Goal: Transaction & Acquisition: Subscribe to service/newsletter

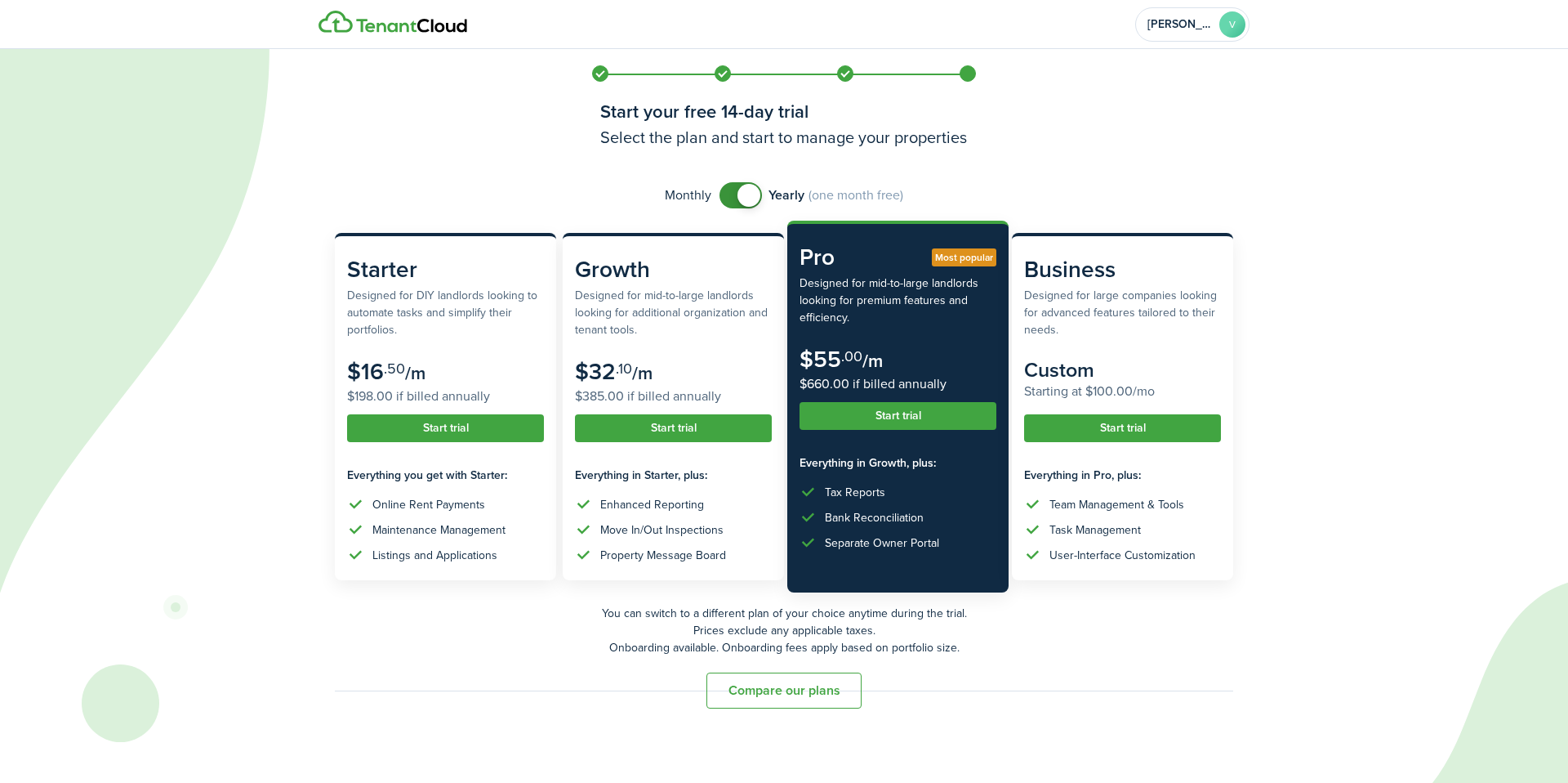
click at [803, 693] on button "Compare our plans" at bounding box center [784, 690] width 155 height 36
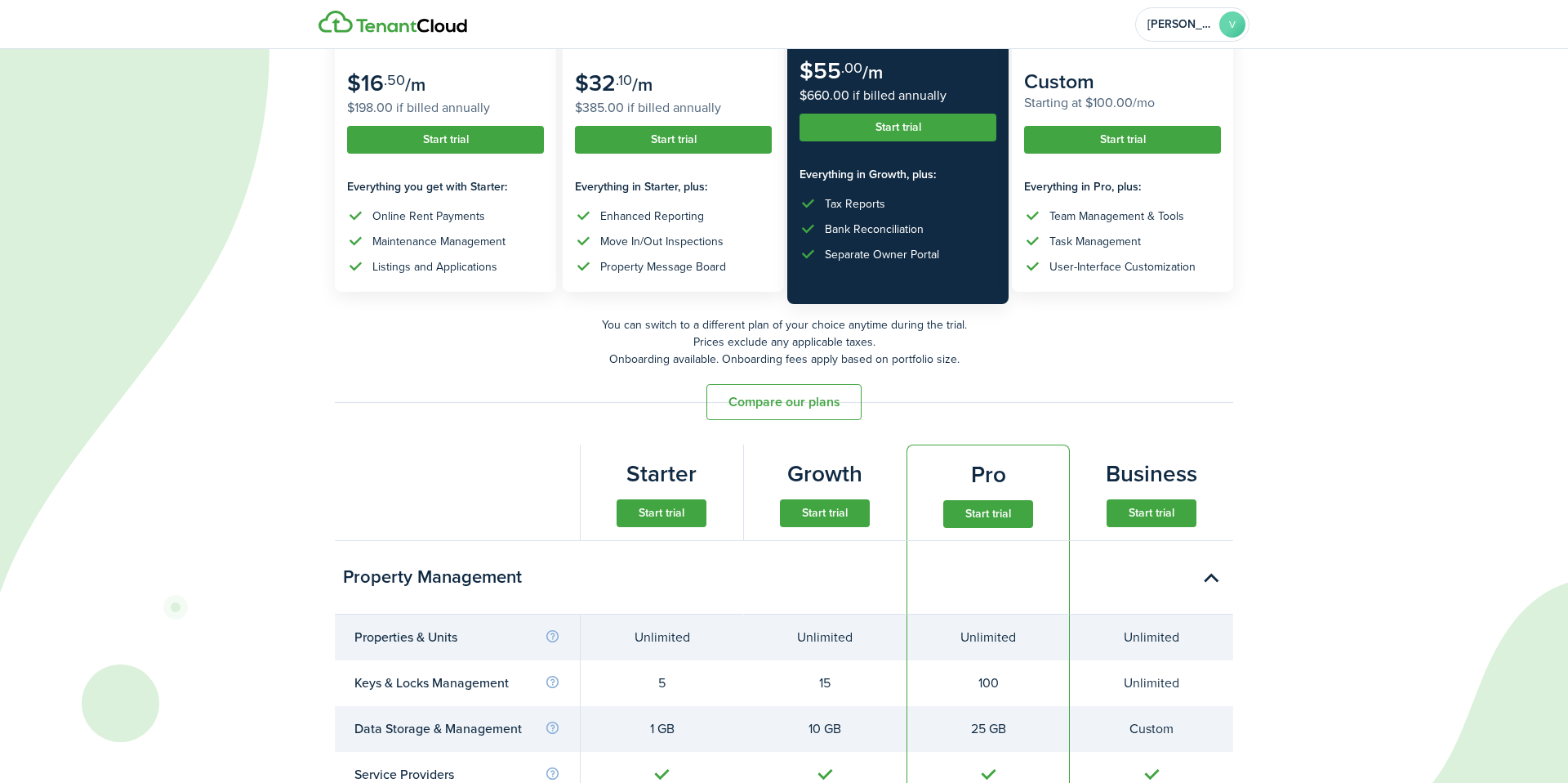
scroll to position [186, 0]
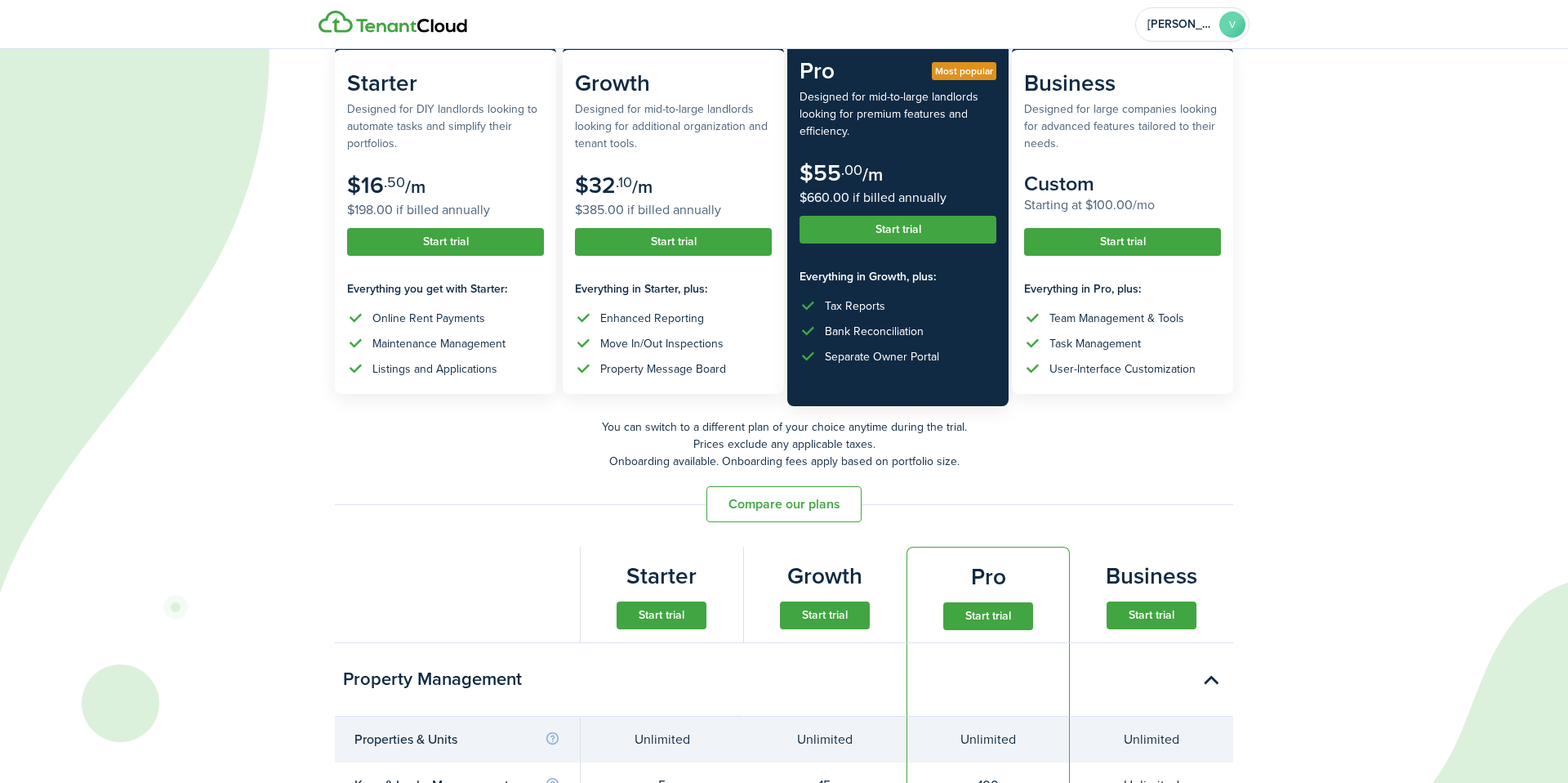
click at [643, 621] on button "Start trial" at bounding box center [661, 614] width 90 height 27
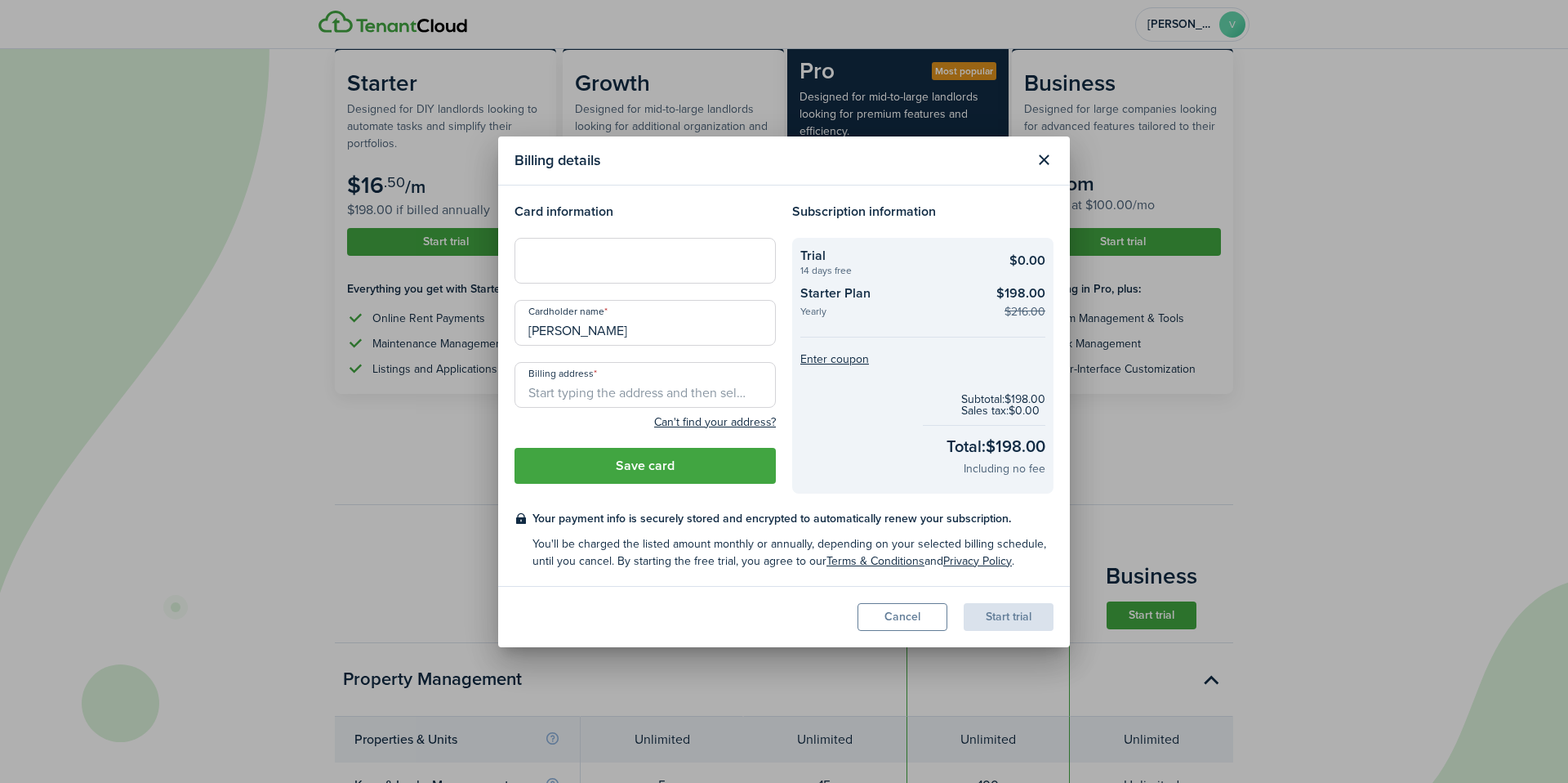
click at [1049, 162] on button "Close modal" at bounding box center [1043, 160] width 27 height 27
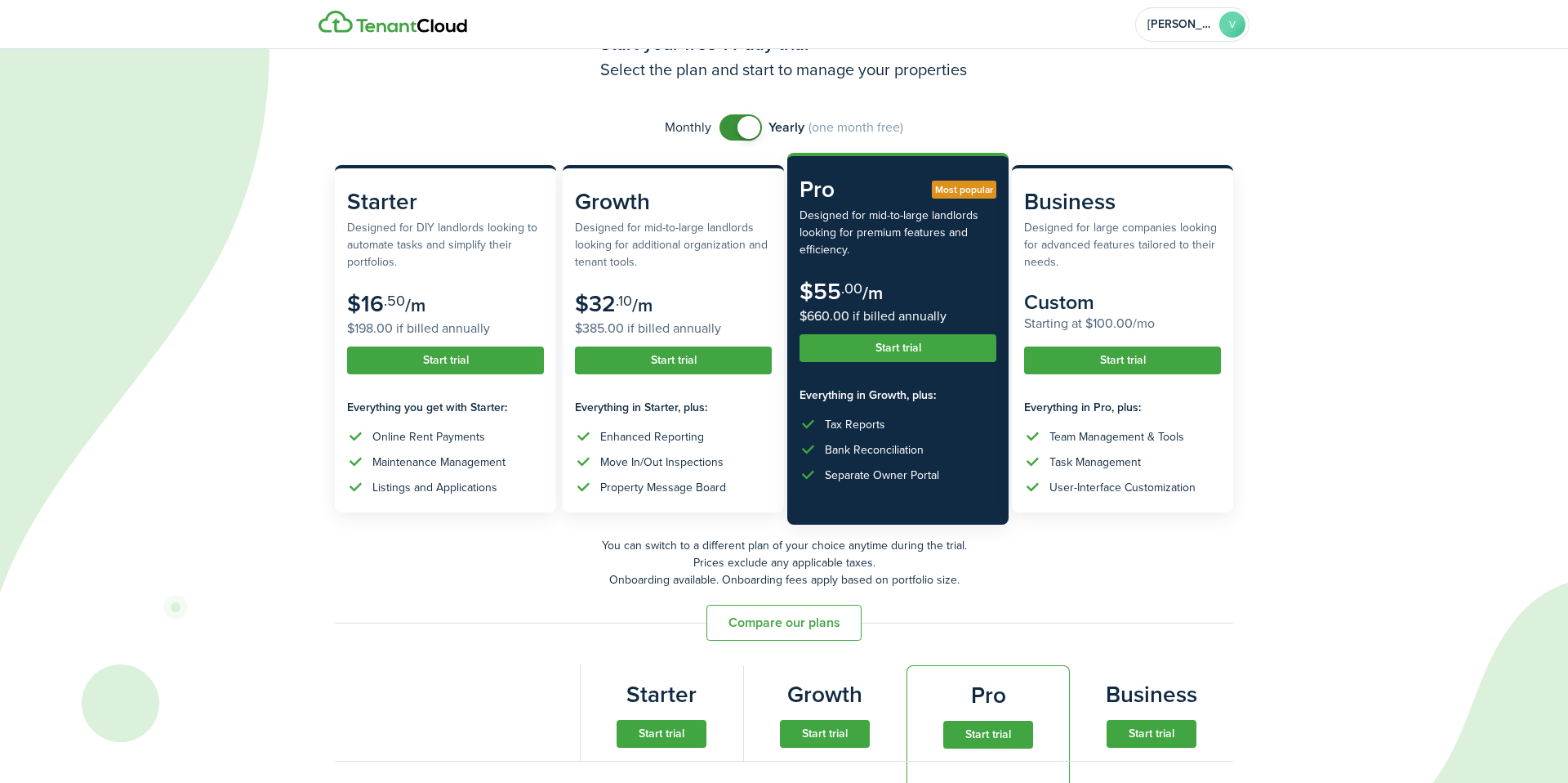
scroll to position [0, 0]
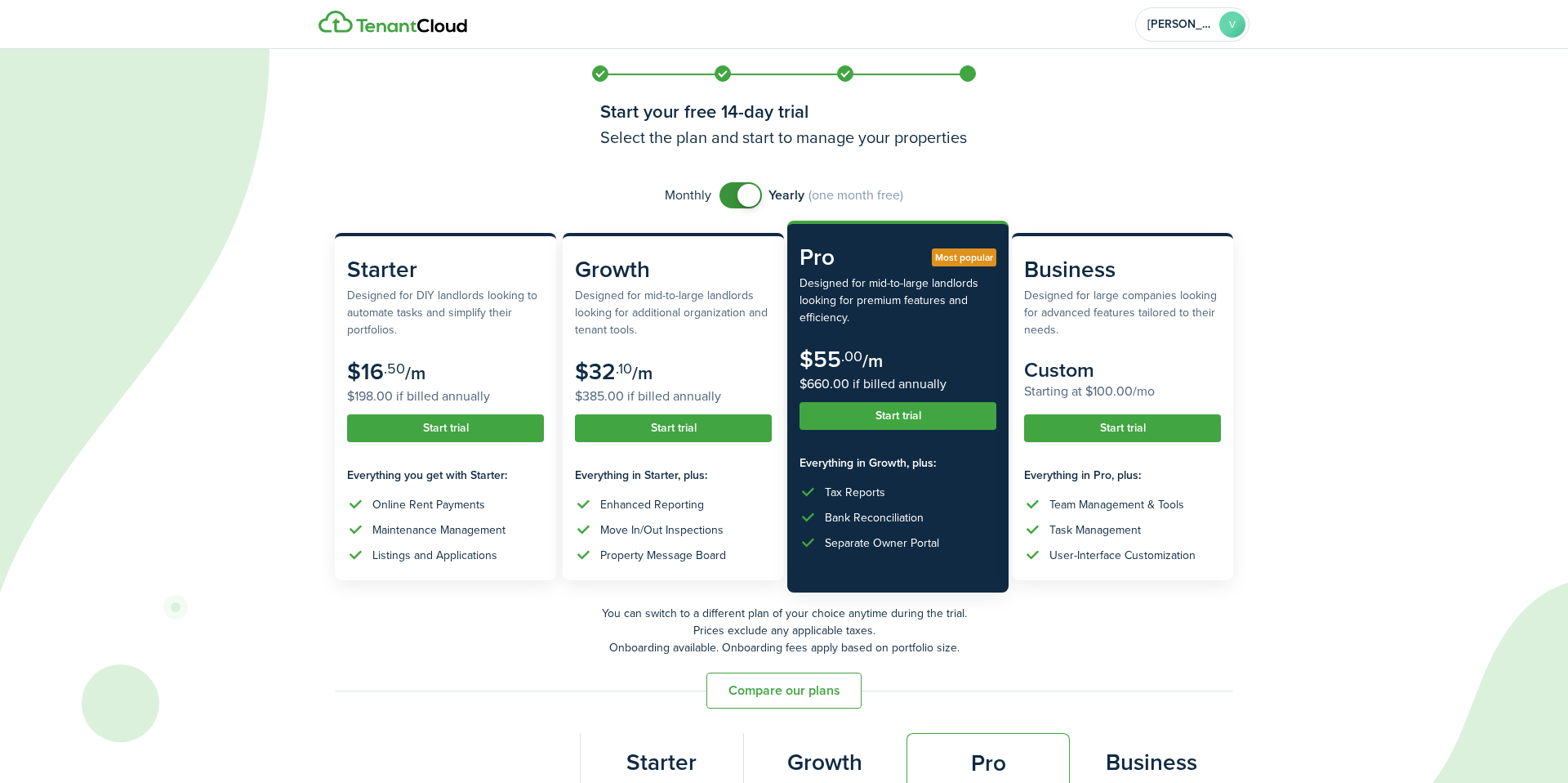
click at [736, 190] on span at bounding box center [741, 195] width 17 height 26
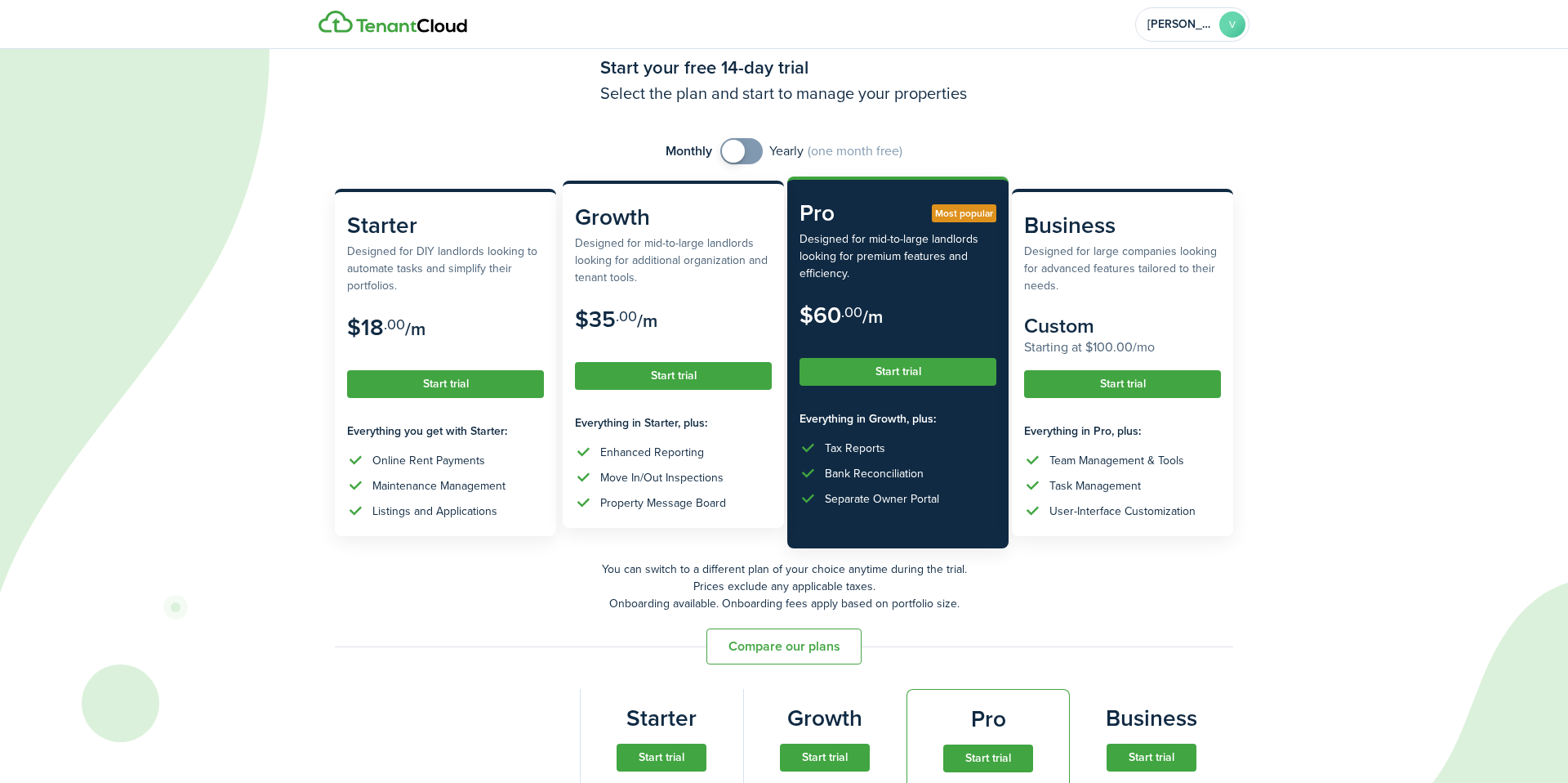
scroll to position [42, 0]
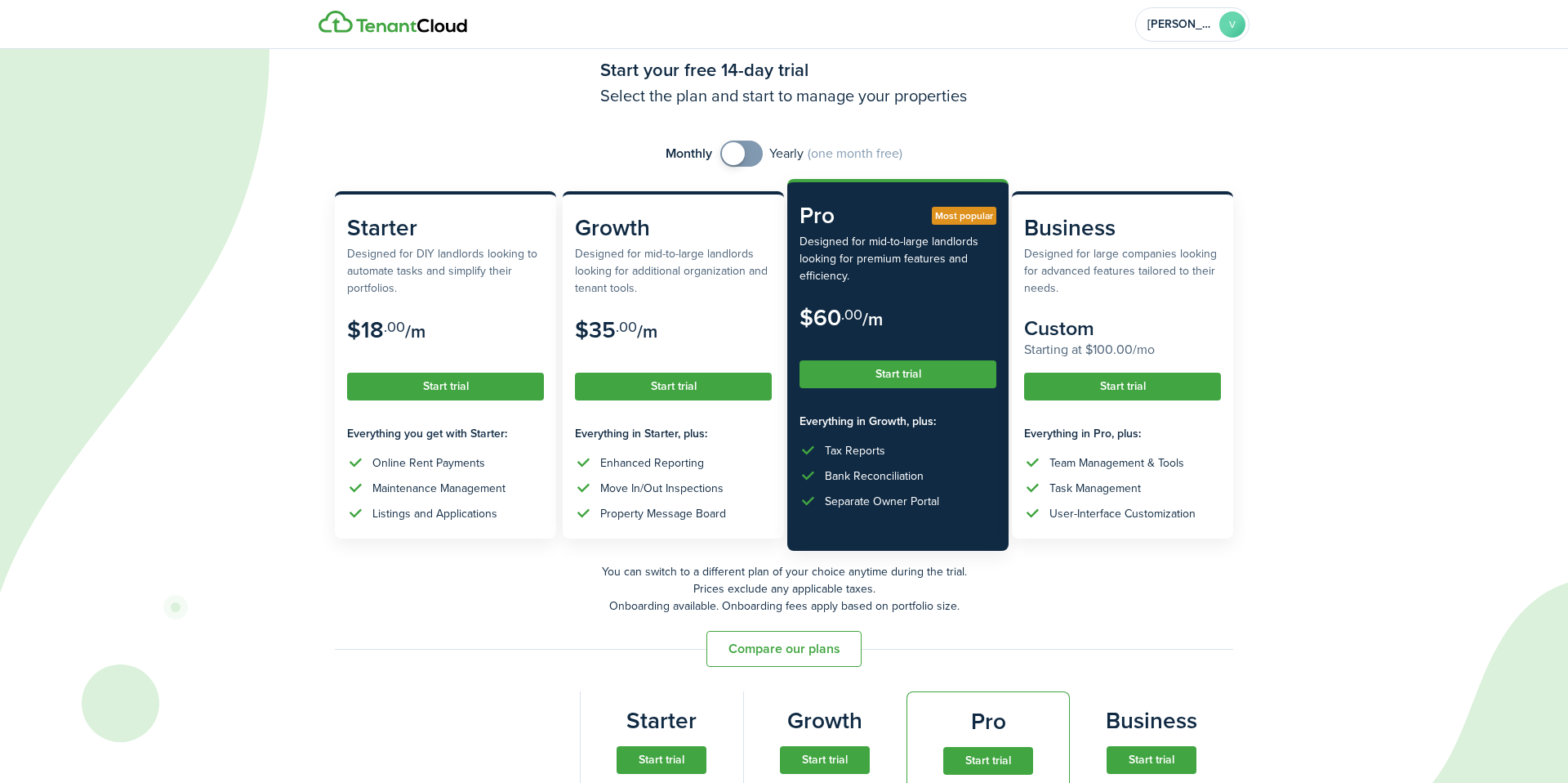
click at [749, 155] on span at bounding box center [742, 153] width 17 height 26
checkbox input "false"
click at [734, 154] on span at bounding box center [741, 153] width 17 height 26
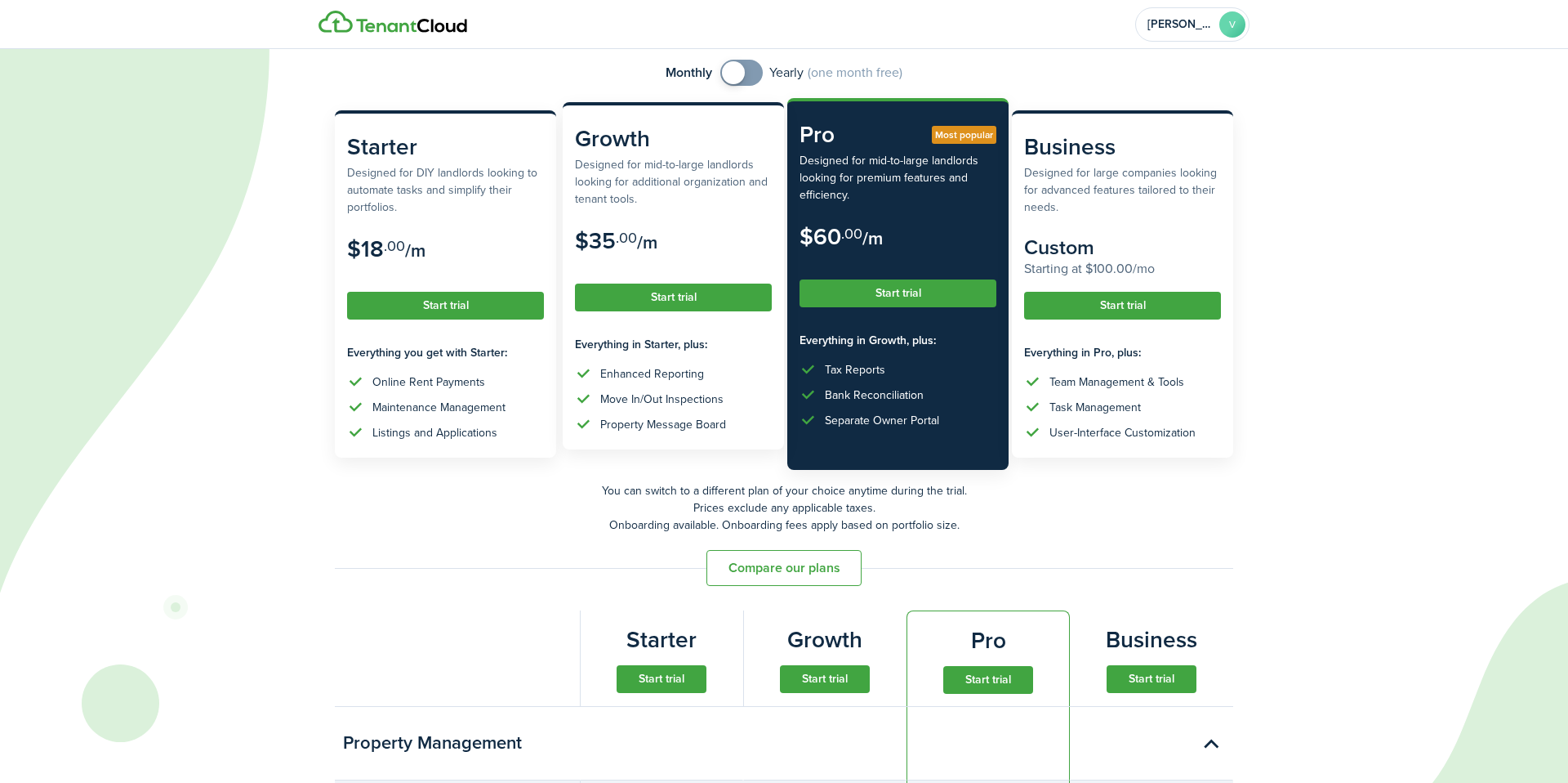
scroll to position [276, 0]
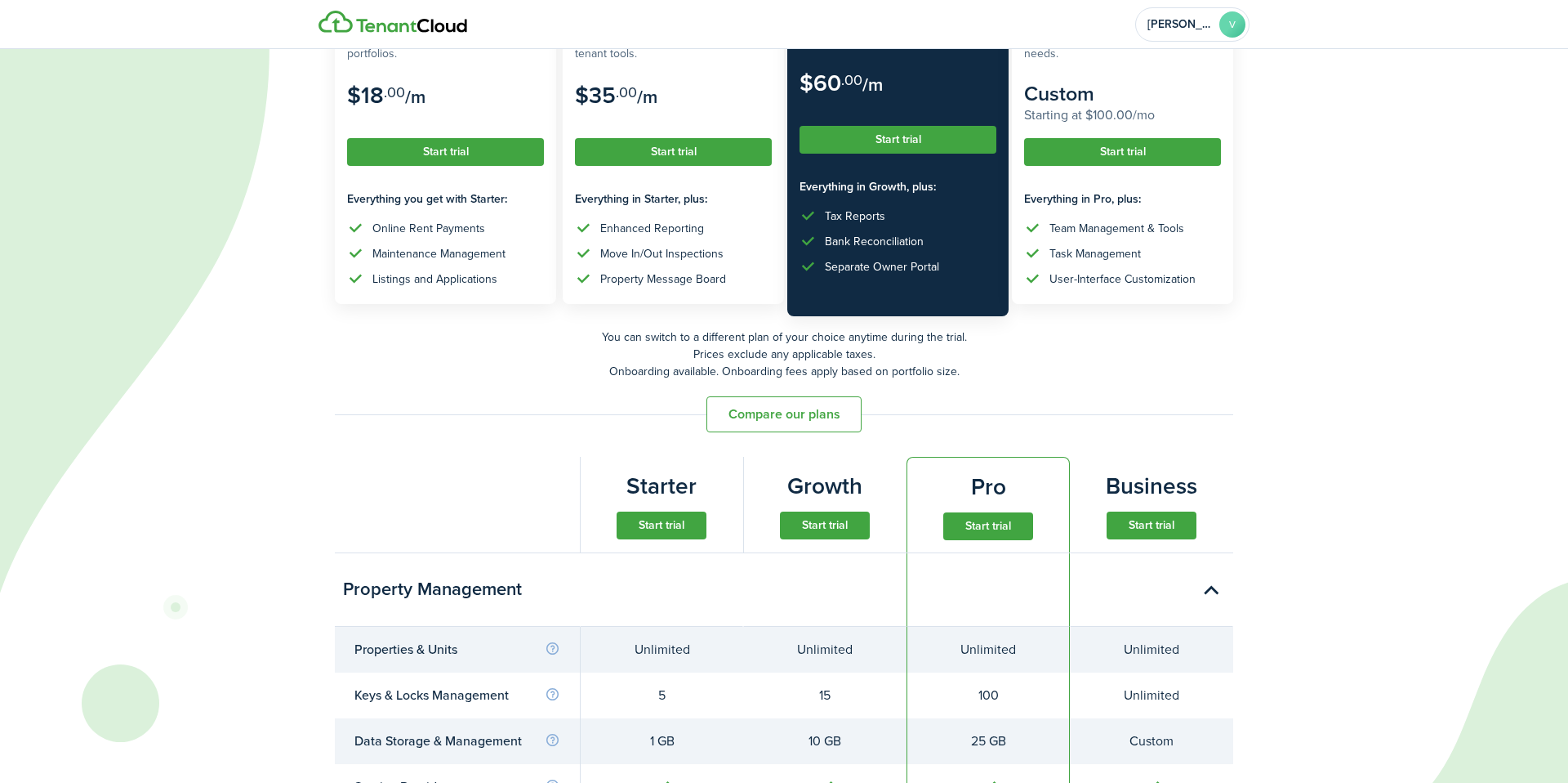
click at [667, 539] on button "Start trial" at bounding box center [661, 524] width 90 height 27
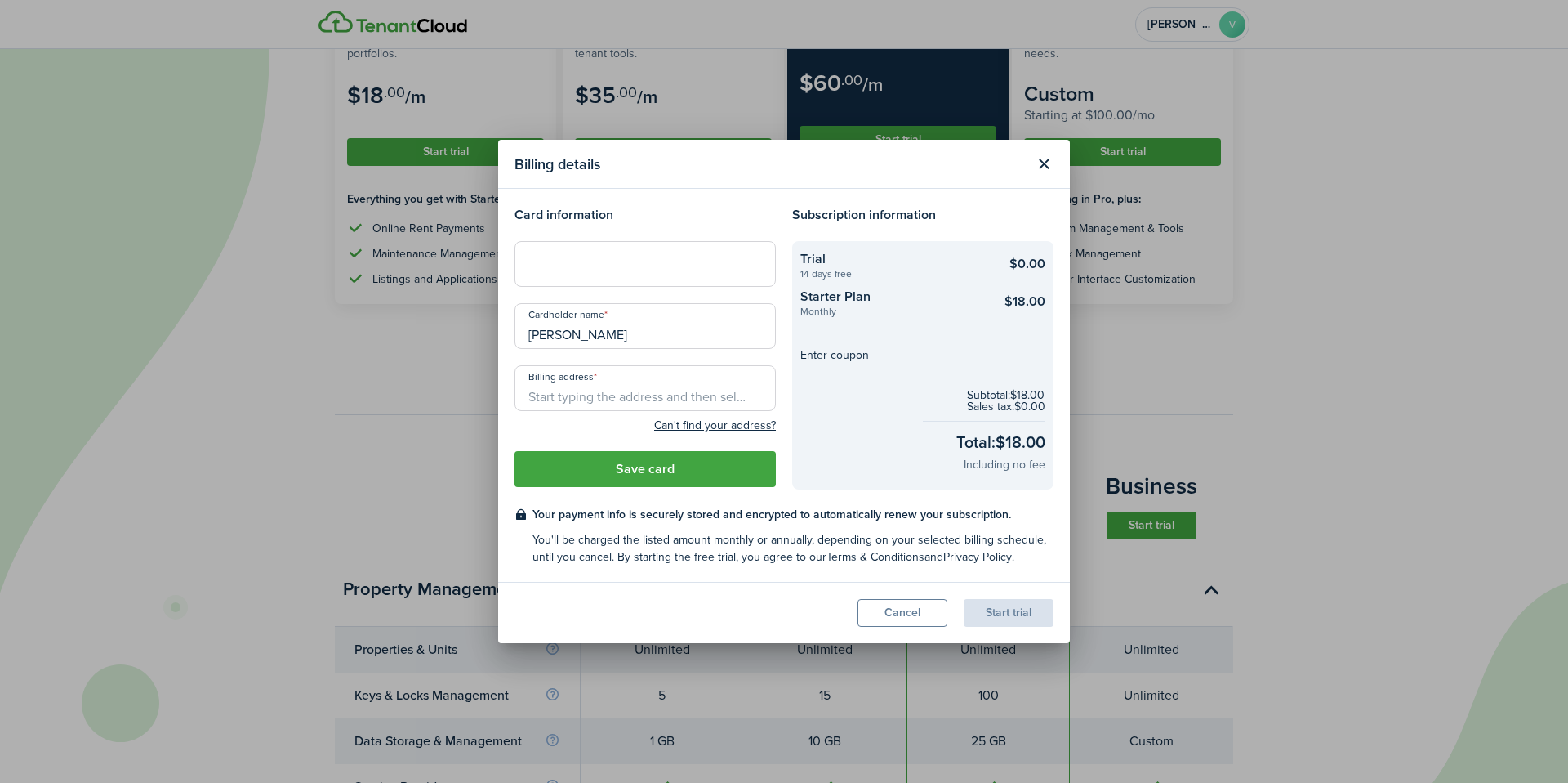
click at [605, 277] on div at bounding box center [645, 263] width 262 height 46
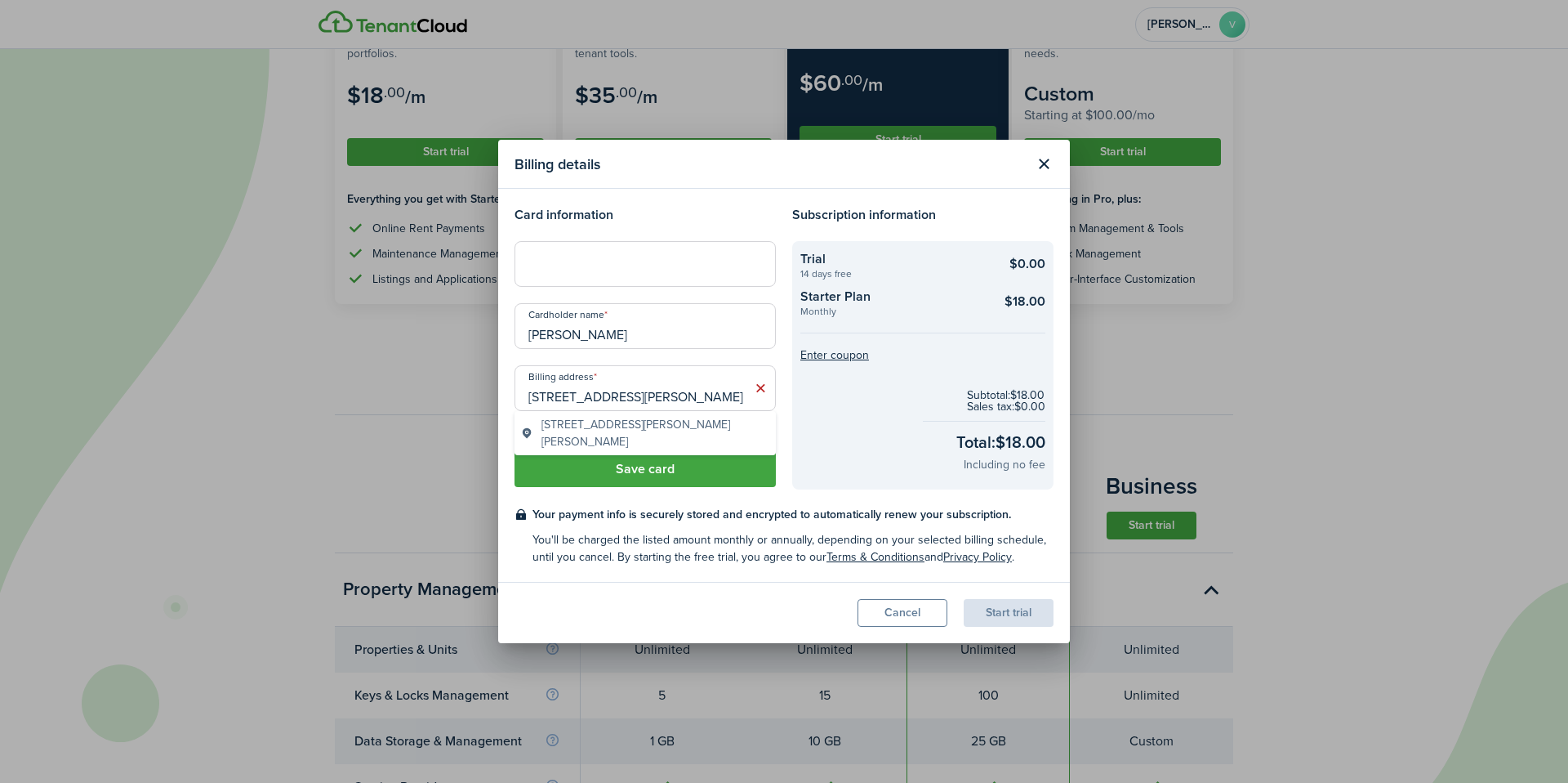
click at [636, 427] on span "[STREET_ADDRESS][PERSON_NAME][PERSON_NAME]" at bounding box center [656, 432] width 228 height 34
type input "[STREET_ADDRESS][PERSON_NAME][PERSON_NAME]"
click at [643, 469] on button "Save card" at bounding box center [645, 469] width 262 height 36
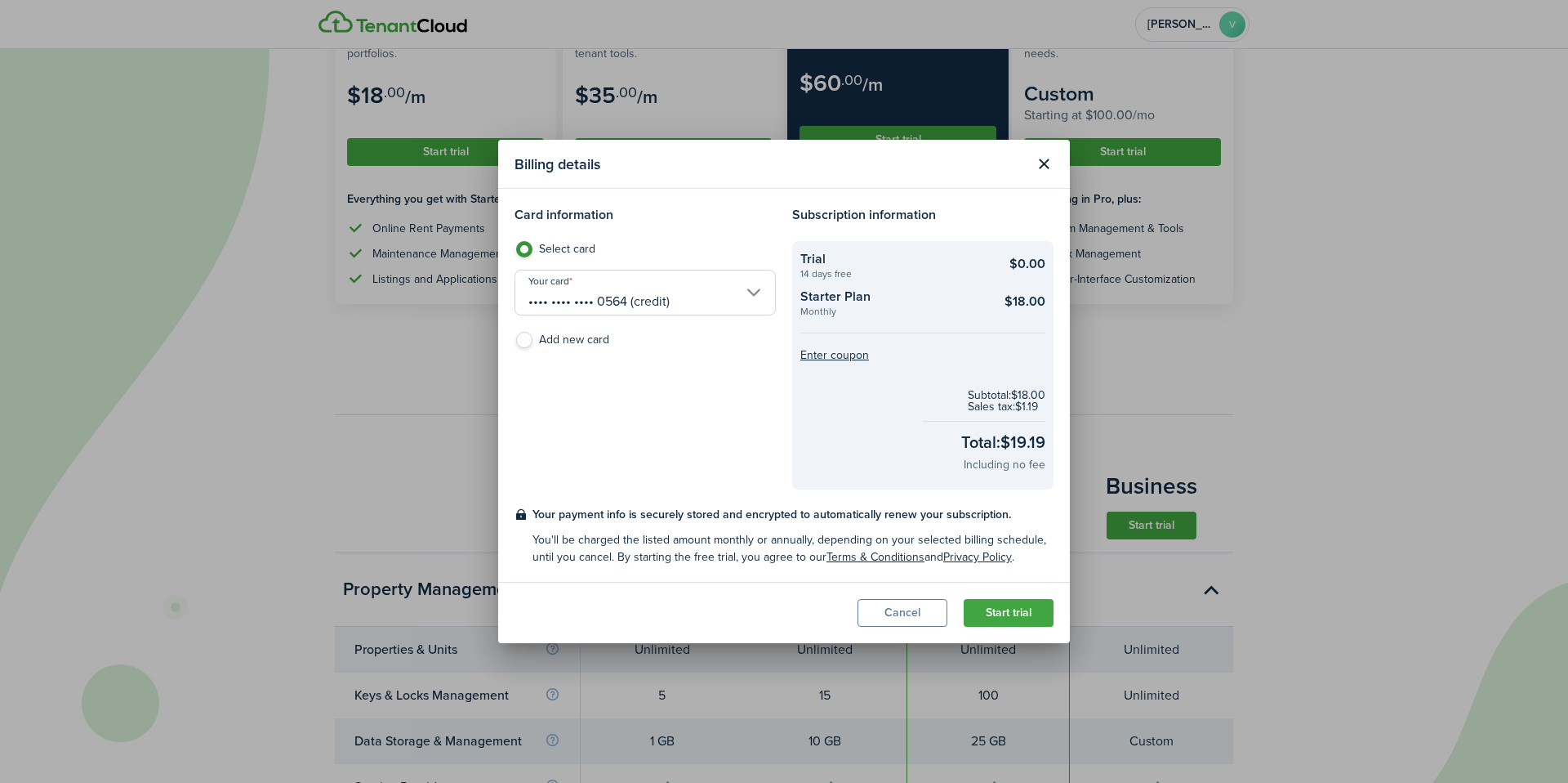
click at [1004, 608] on button "Start trial" at bounding box center [1009, 612] width 90 height 27
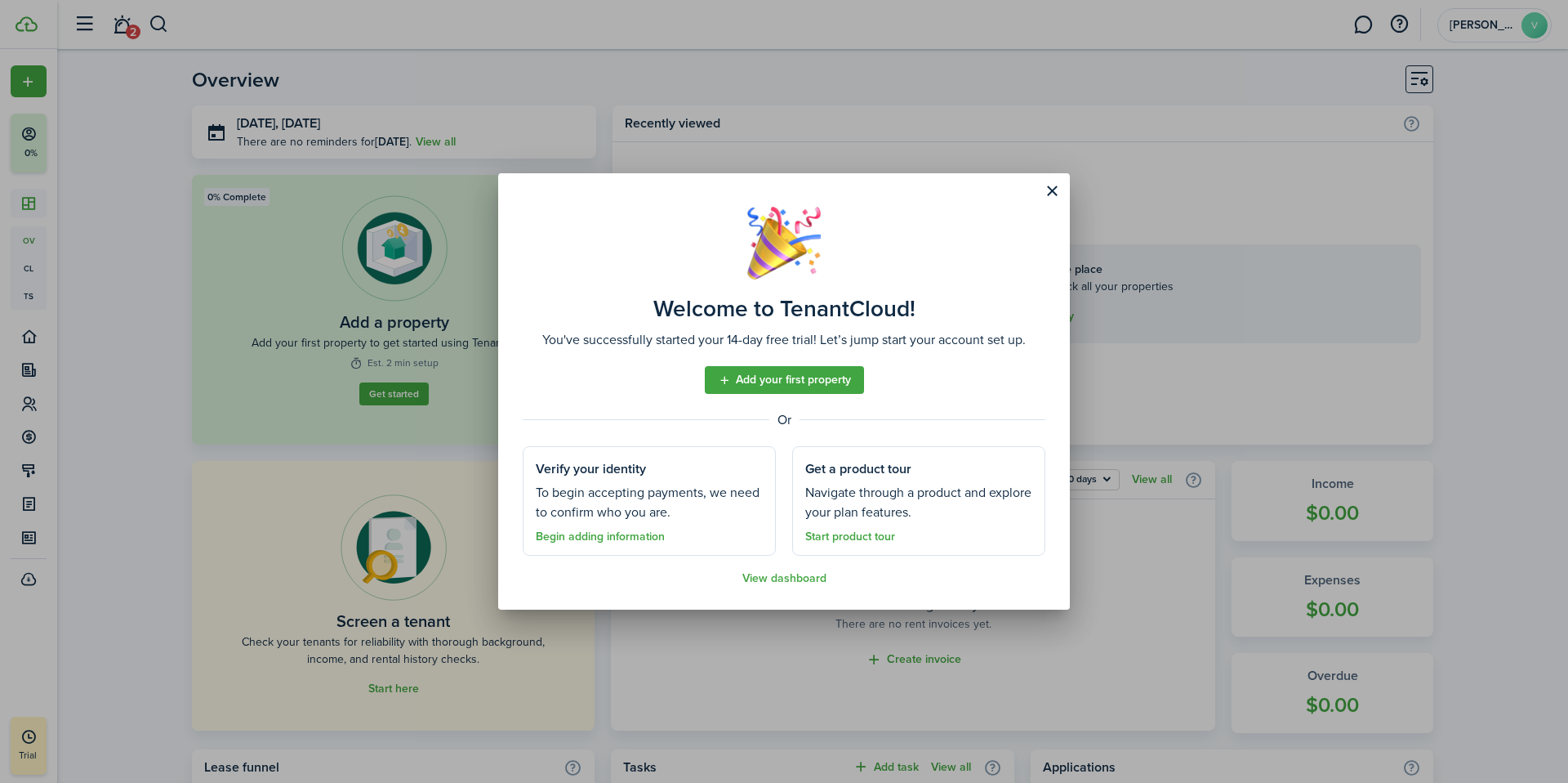
click at [1054, 195] on button "Close modal" at bounding box center [1051, 190] width 27 height 27
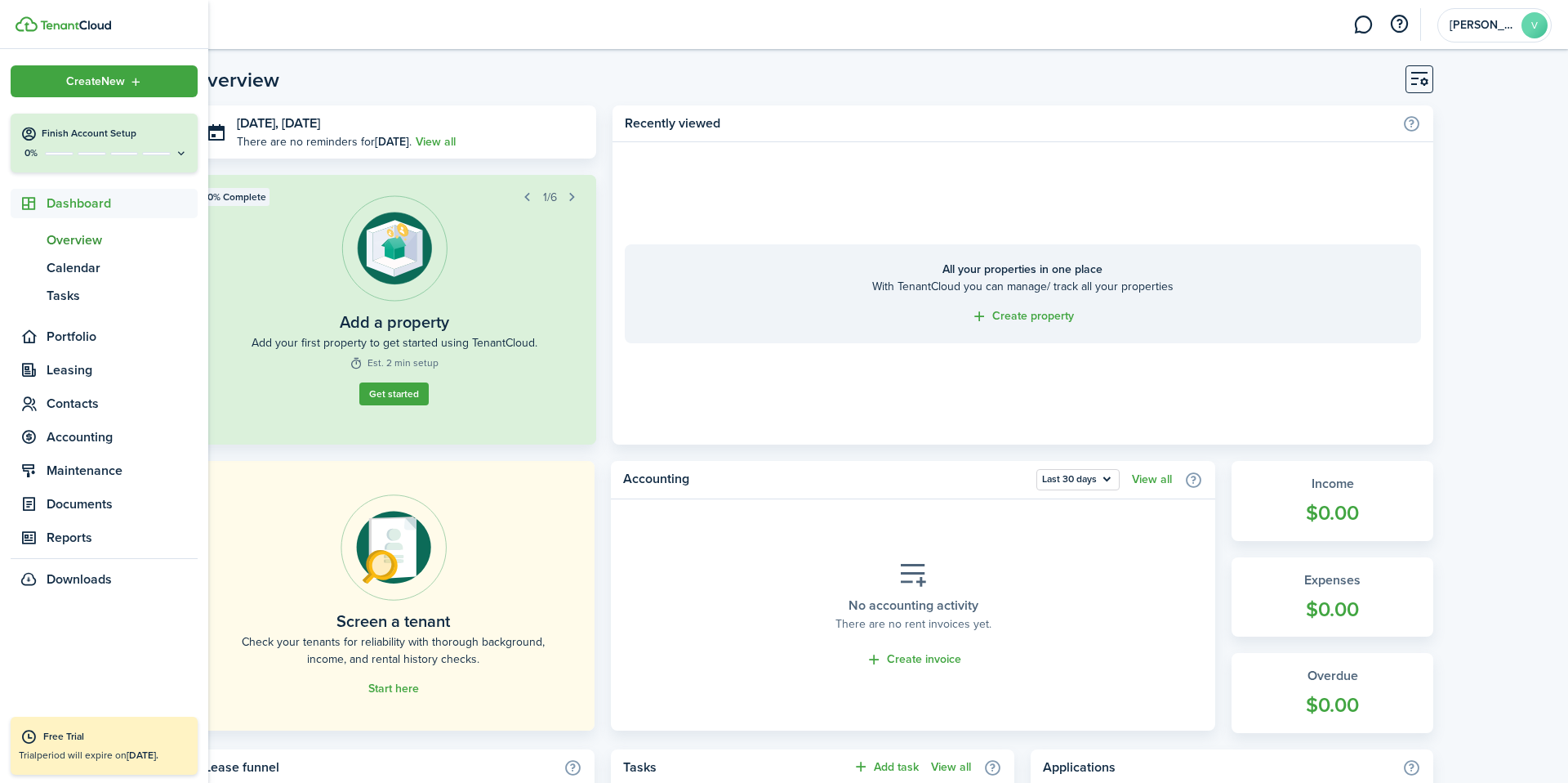
click at [106, 85] on span "Create New" at bounding box center [96, 81] width 59 height 12
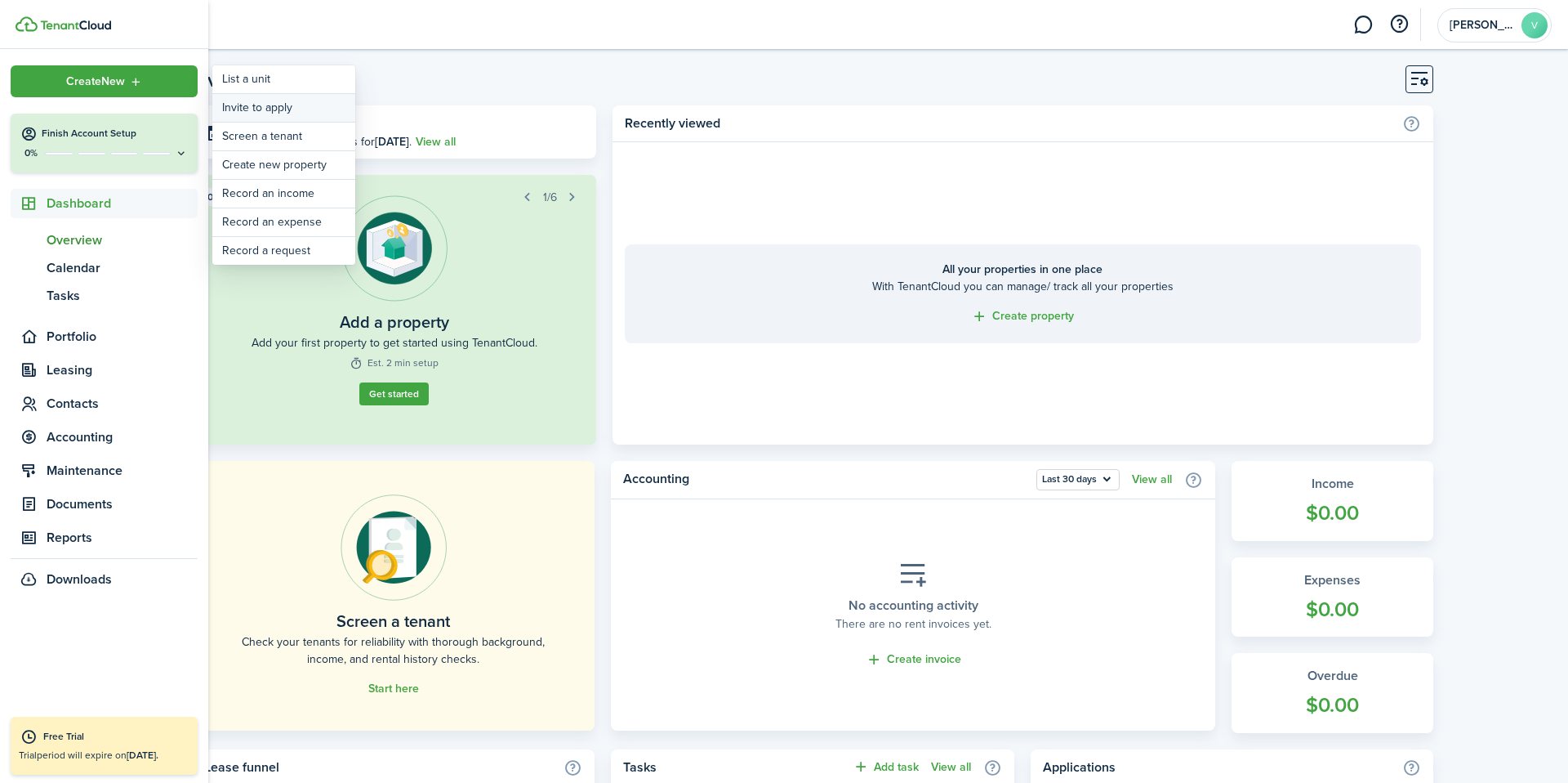
click at [268, 118] on button "Invite to apply" at bounding box center [284, 107] width 143 height 27
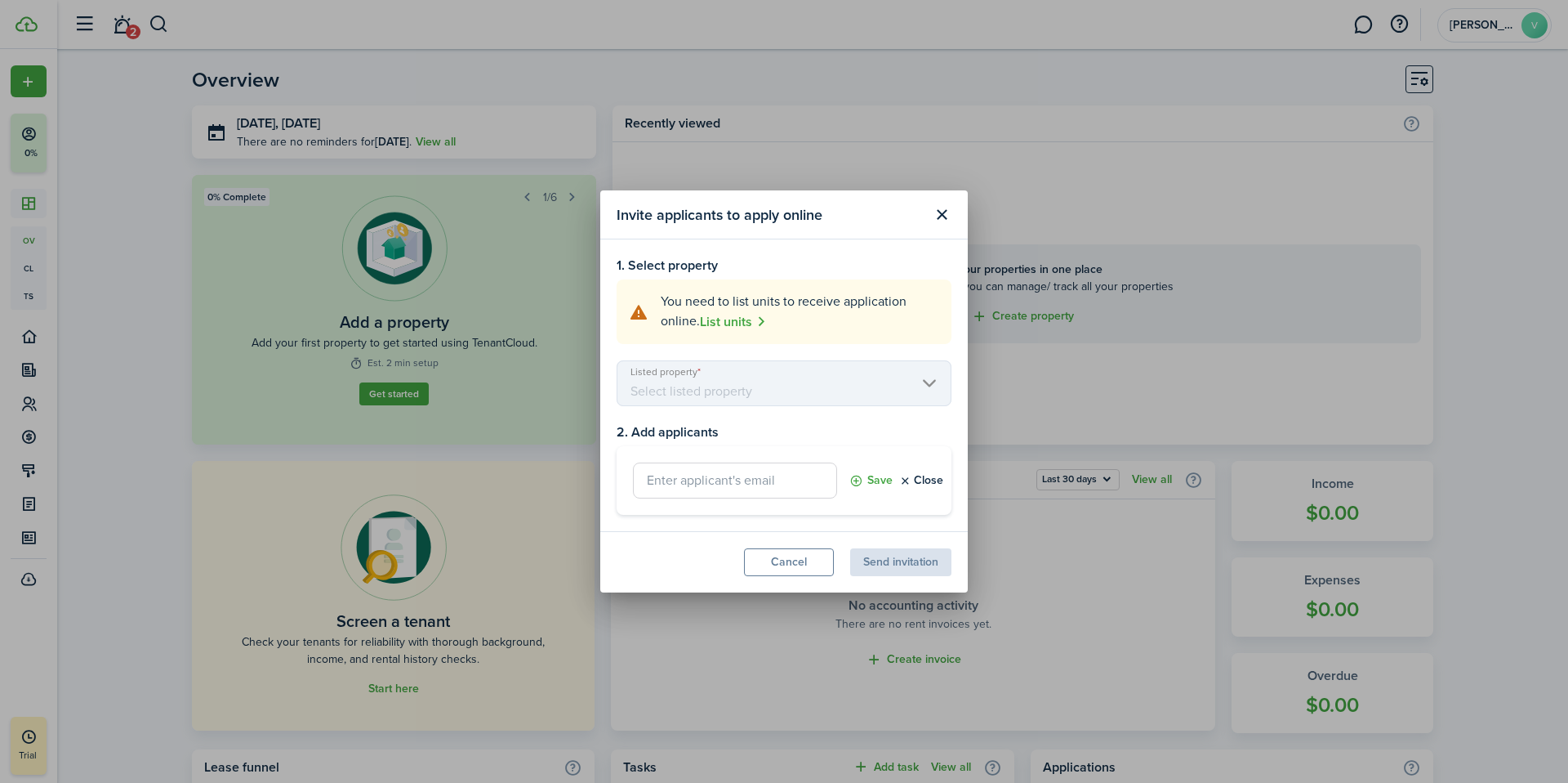
click at [939, 219] on button "Close modal" at bounding box center [941, 214] width 27 height 27
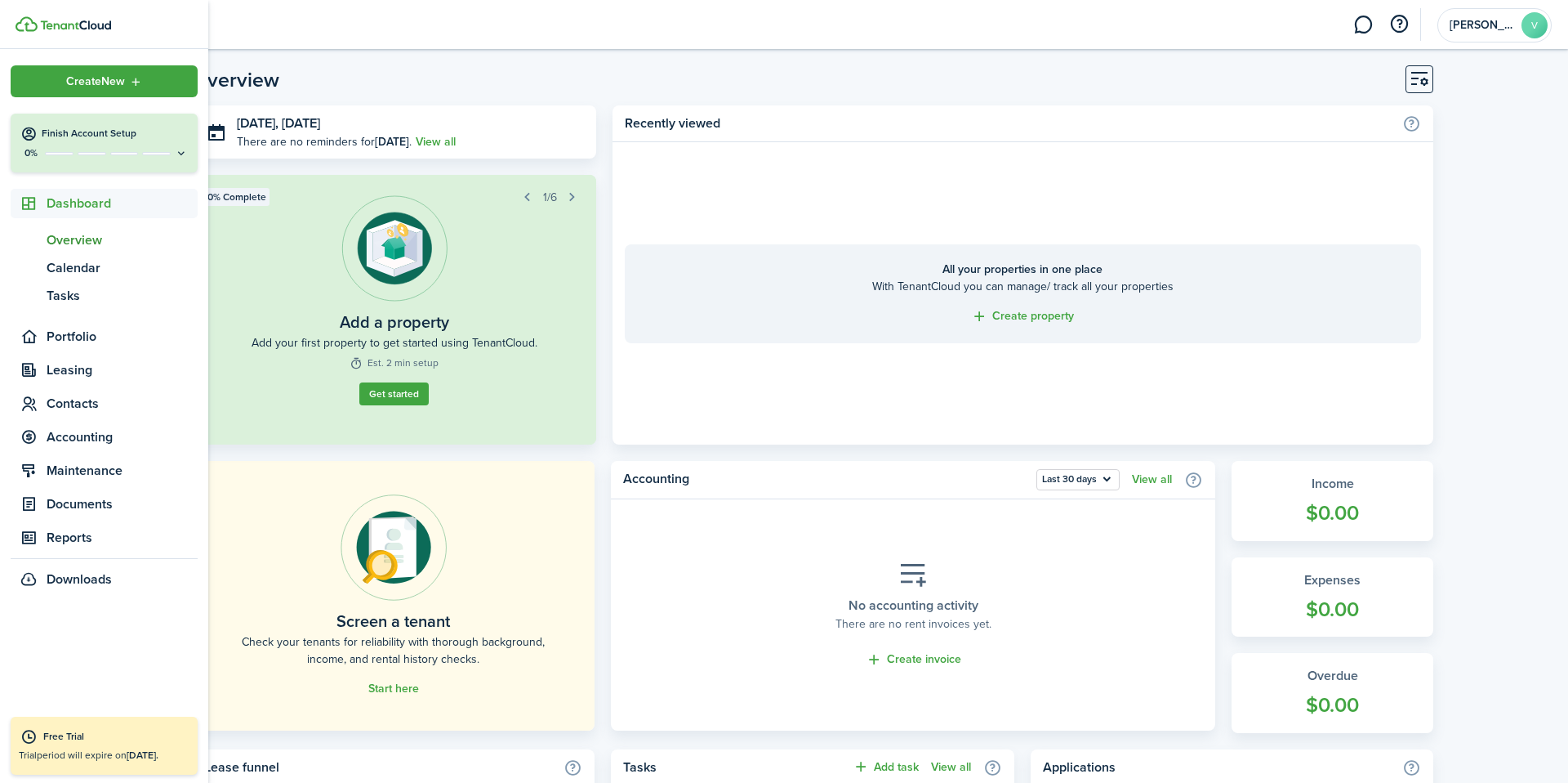
click at [86, 81] on span "Create New" at bounding box center [96, 81] width 59 height 12
click at [177, 155] on icon at bounding box center [181, 153] width 13 height 12
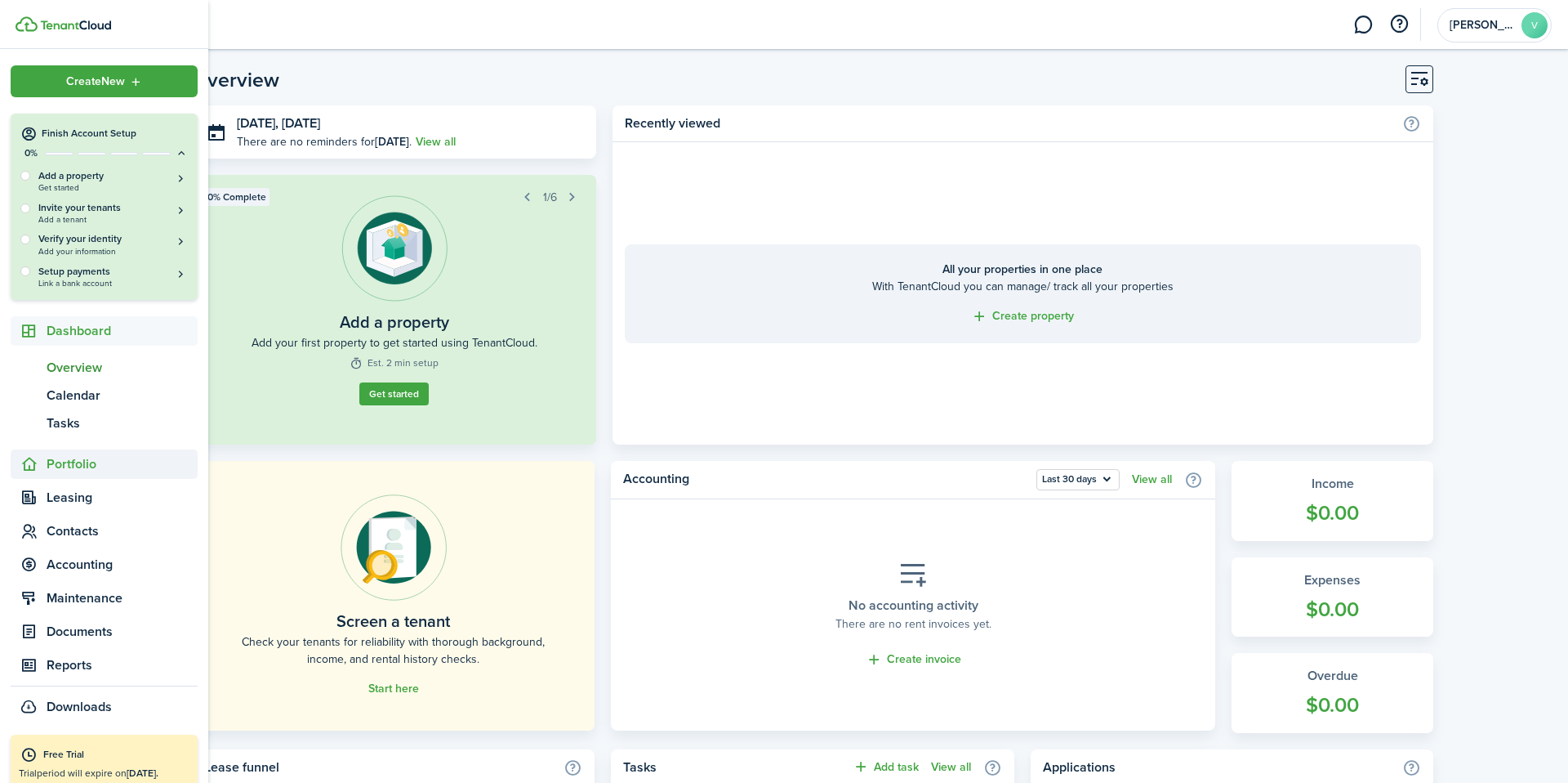
click at [78, 461] on span "Portfolio" at bounding box center [122, 464] width 151 height 20
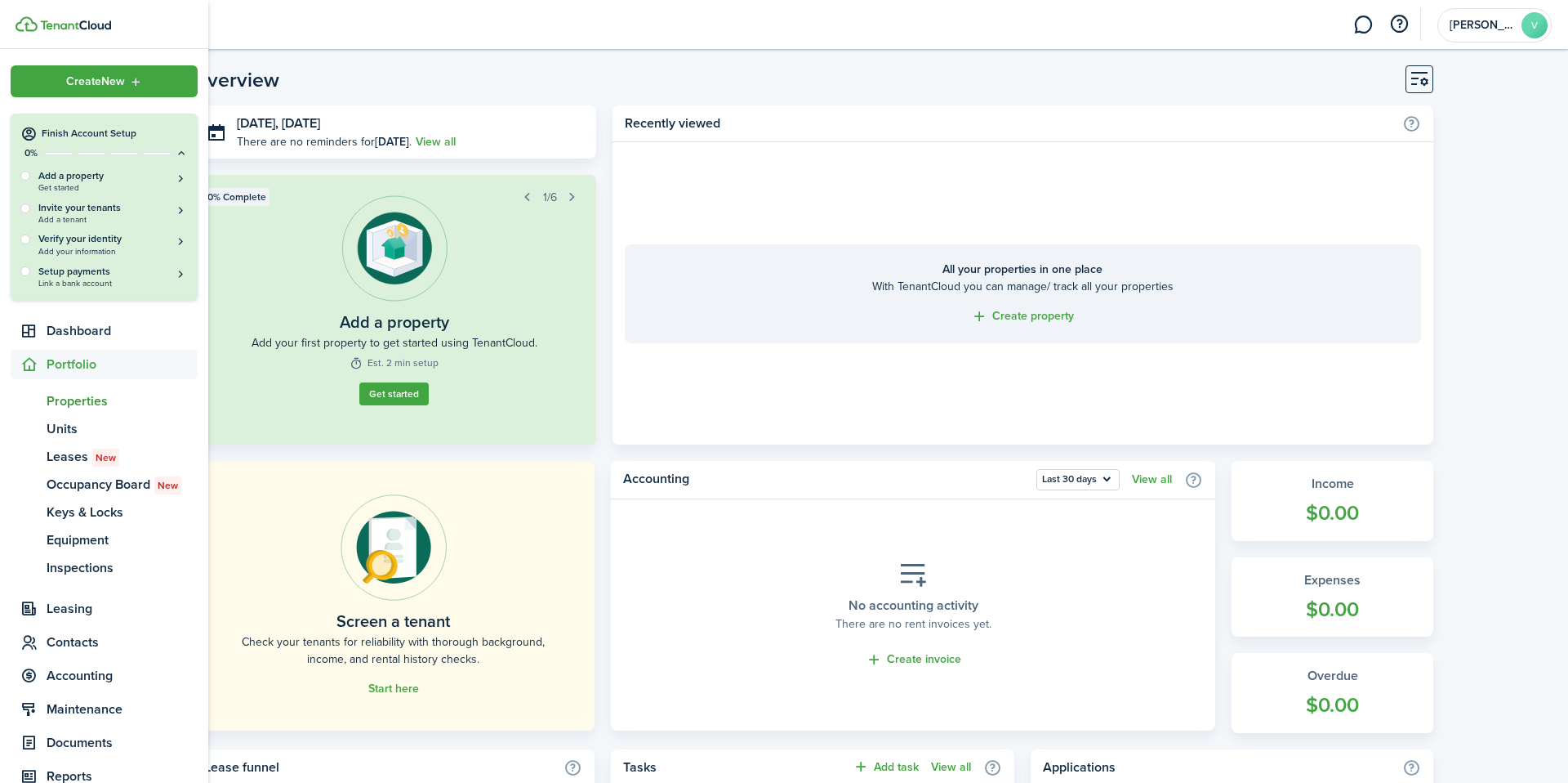
click at [85, 405] on span "Properties" at bounding box center [122, 401] width 151 height 20
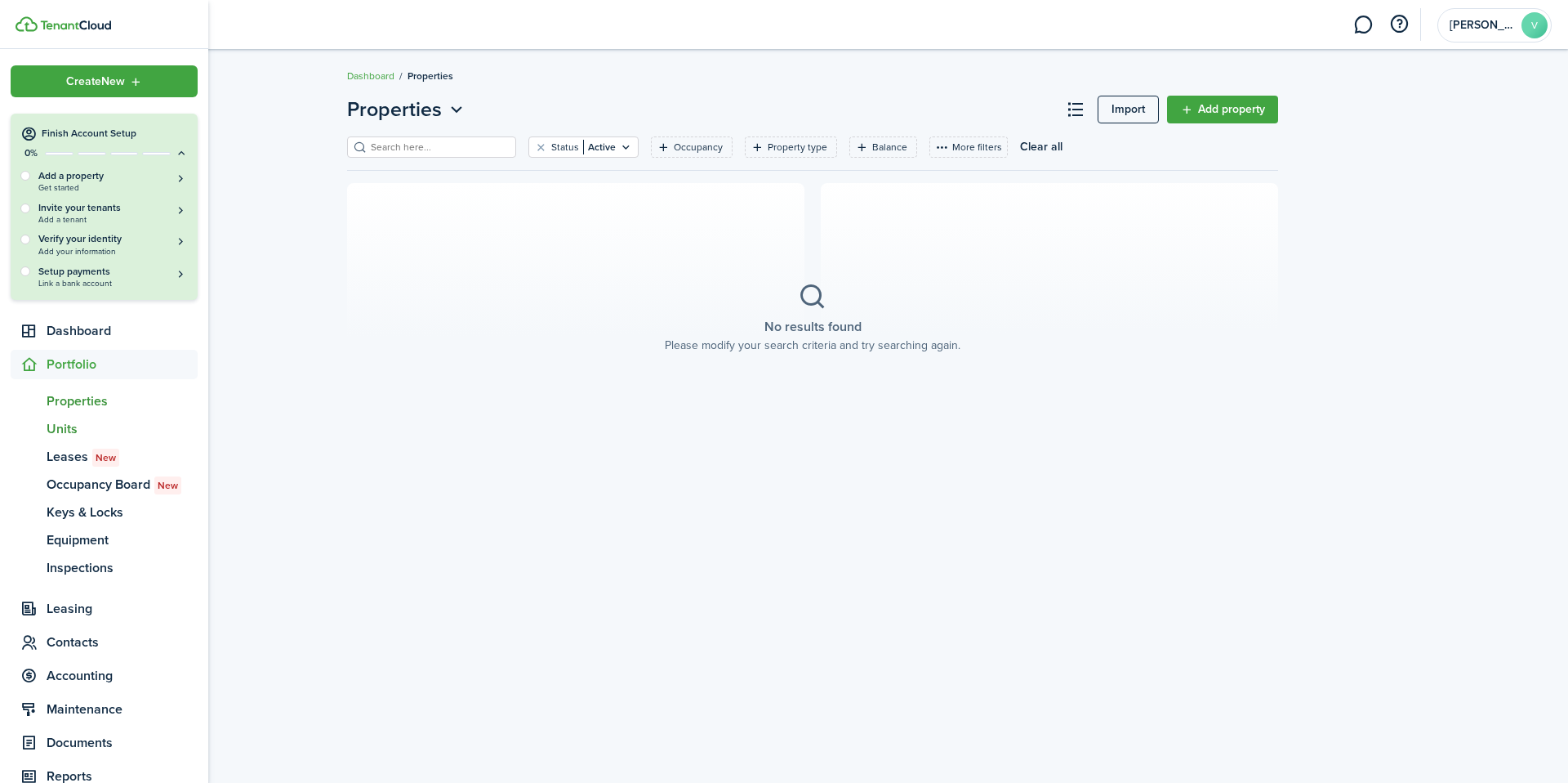
click at [75, 429] on span "Units" at bounding box center [122, 429] width 151 height 20
click at [65, 452] on span "Leases New" at bounding box center [122, 457] width 151 height 20
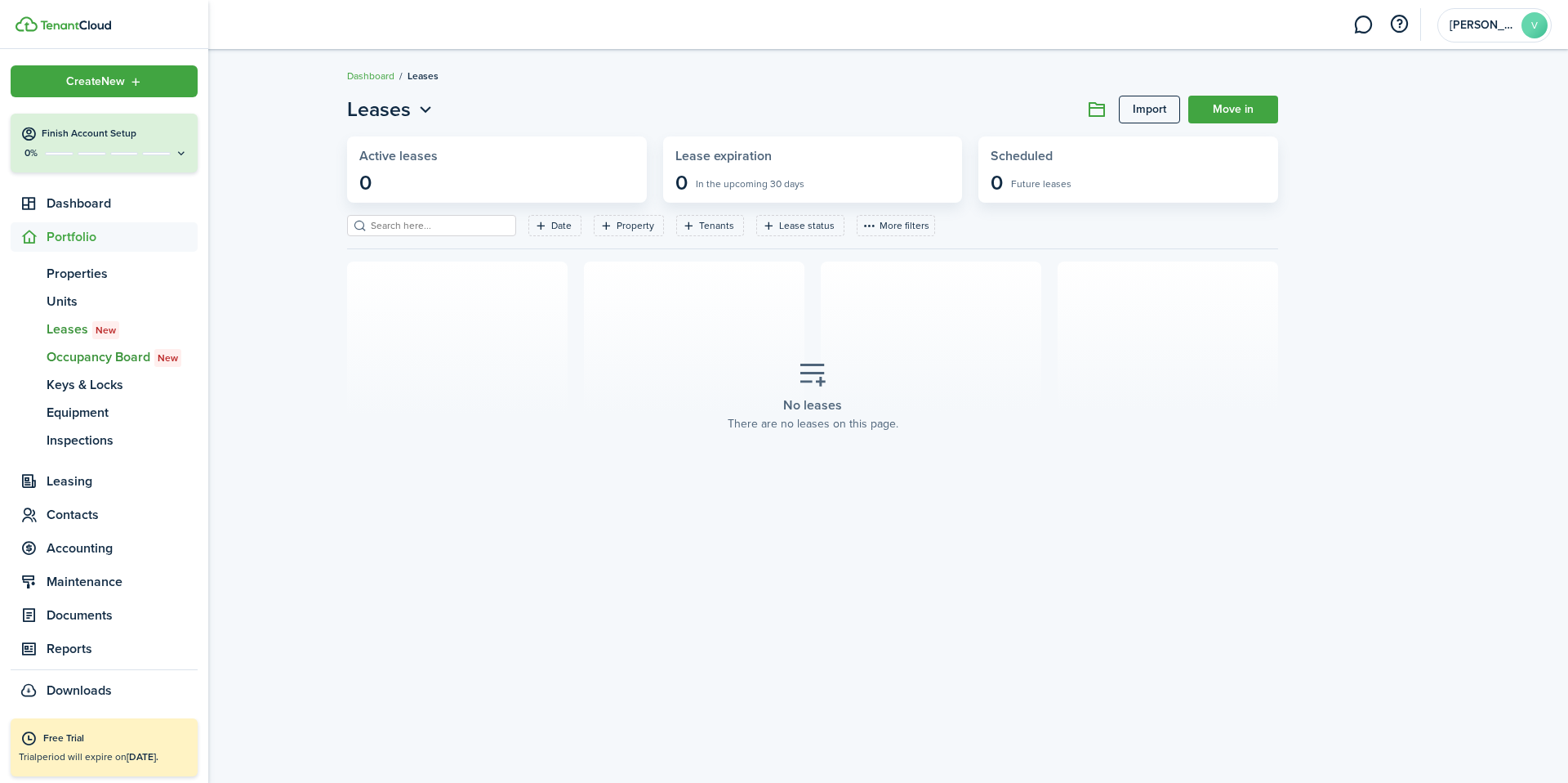
click at [107, 354] on span "Occupancy Board New" at bounding box center [122, 357] width 151 height 20
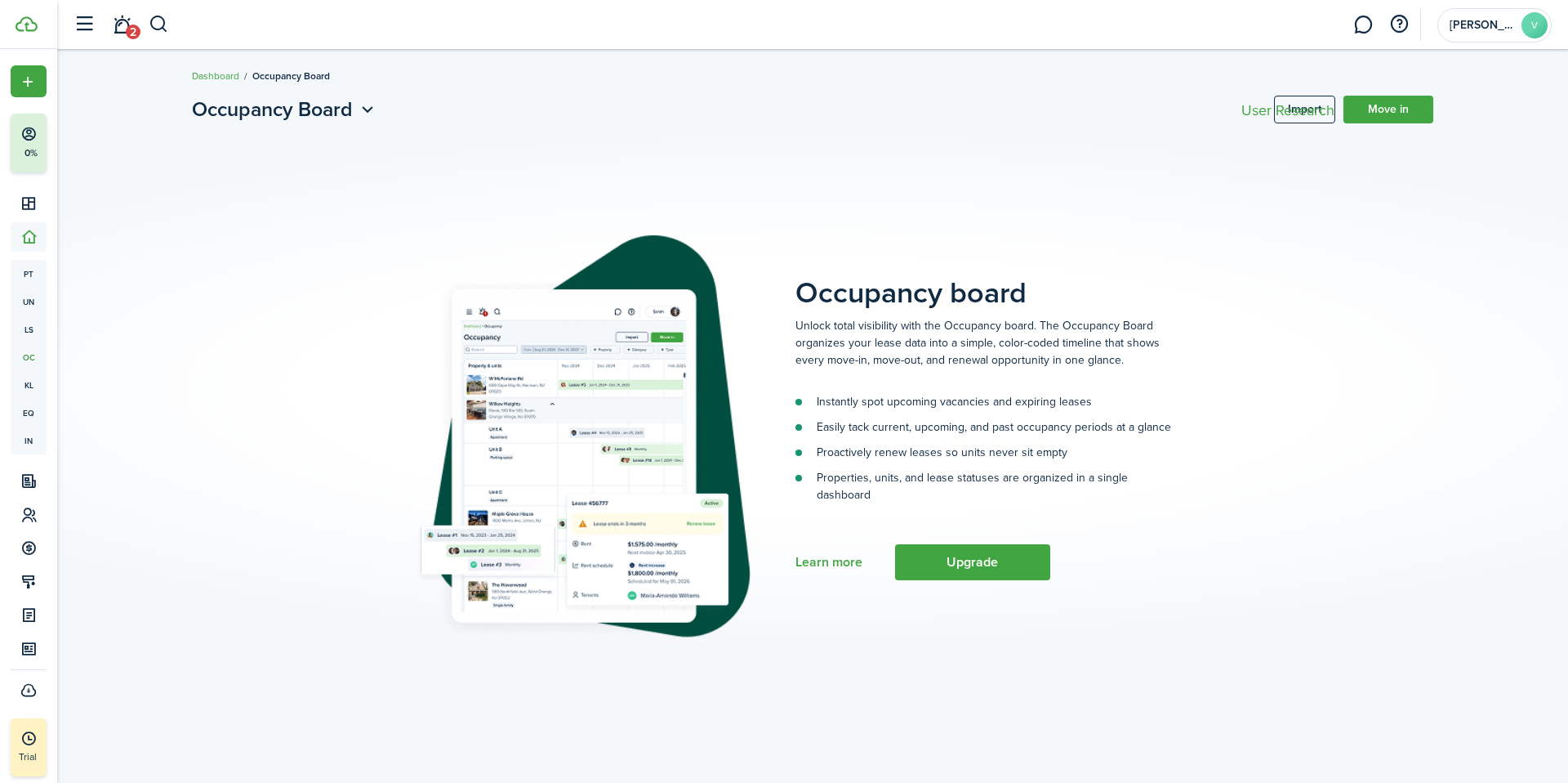
click at [645, 198] on occupancy-board-subscription-stub "Occupancy board Unlock total visibility with the Occupancy board. The Occupancy…" at bounding box center [813, 436] width 1241 height 601
